Goal: Task Accomplishment & Management: Manage account settings

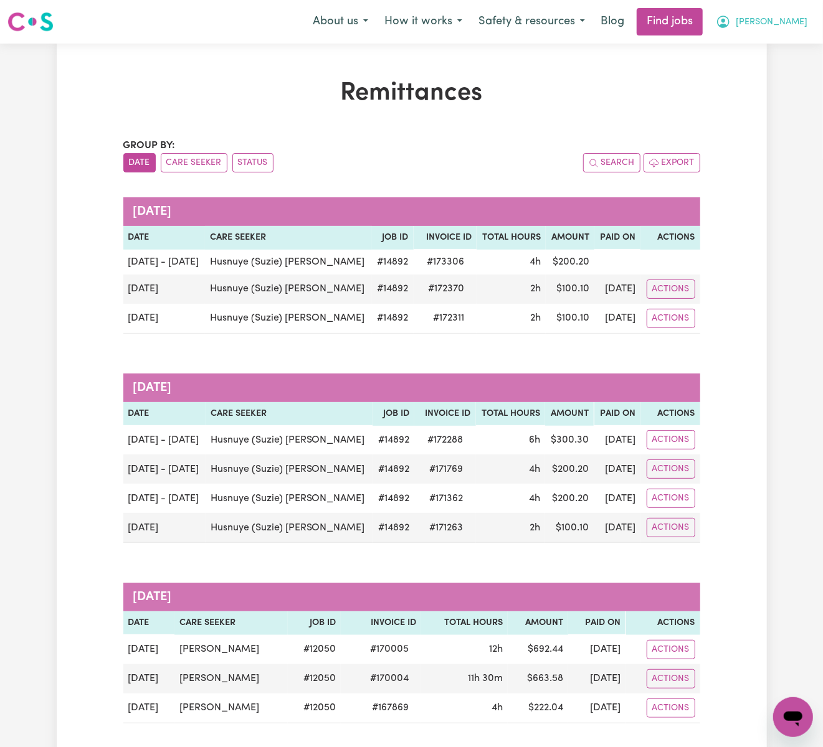
click at [787, 22] on span "[PERSON_NAME]" at bounding box center [772, 23] width 72 height 14
click at [756, 101] on link "Logout" at bounding box center [765, 95] width 98 height 24
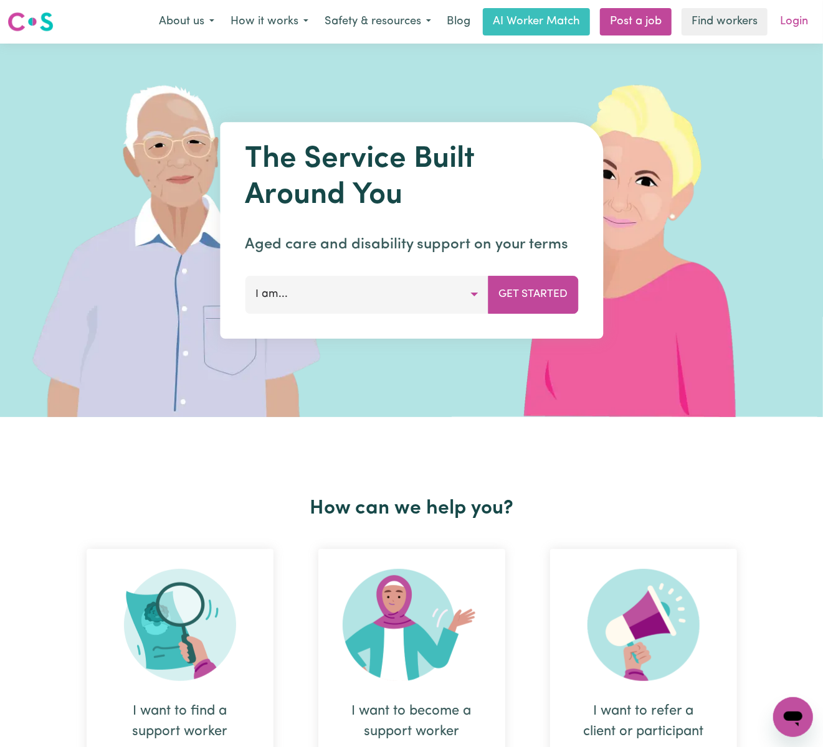
click at [790, 21] on link "Login" at bounding box center [793, 21] width 43 height 27
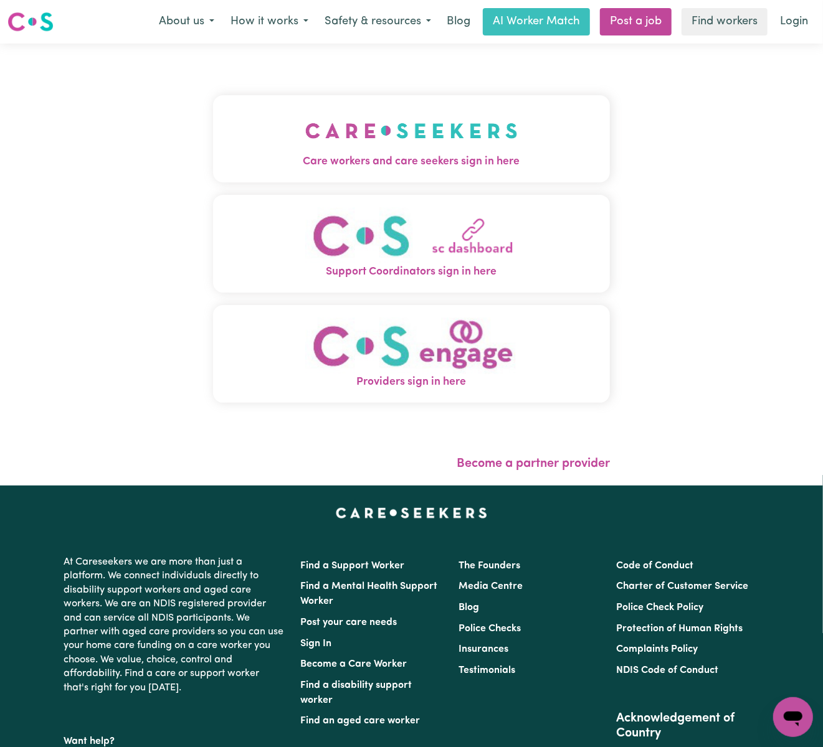
click at [445, 118] on img "Care workers and care seekers sign in here" at bounding box center [411, 131] width 212 height 46
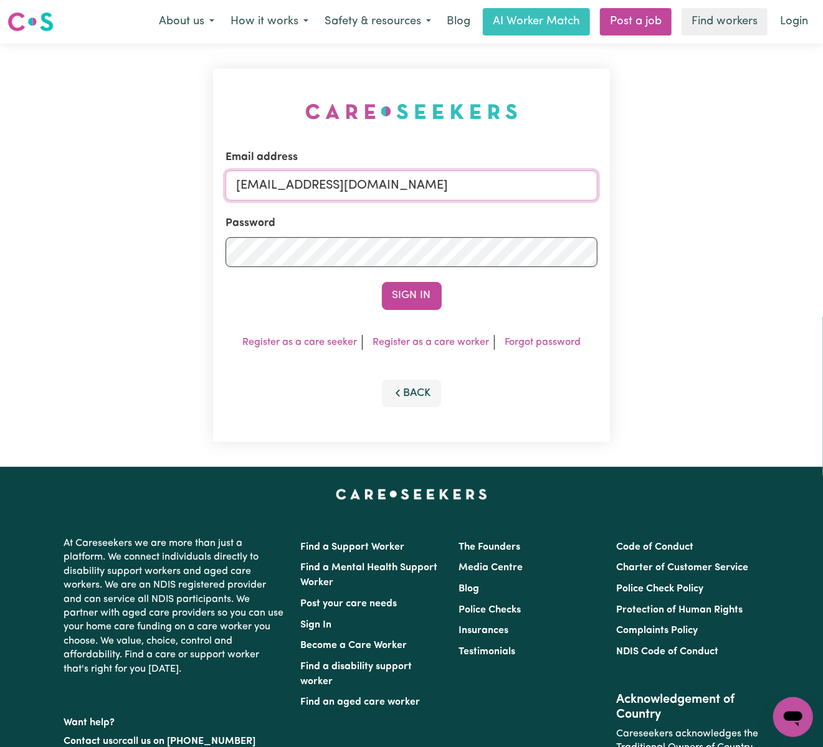
drag, startPoint x: 300, startPoint y: 182, endPoint x: 600, endPoint y: 164, distance: 300.7
click at [600, 164] on div "Email address [EMAIL_ADDRESS][DOMAIN_NAME] Password Sign In Register as a care …" at bounding box center [411, 256] width 397 height 374
paste input "[EMAIL_ADDRESS][DOMAIN_NAME]"
type input "superuser~[EMAIL_ADDRESS][DOMAIN_NAME]"
click at [382, 282] on button "Sign In" at bounding box center [412, 295] width 60 height 27
